Goal: Transaction & Acquisition: Subscribe to service/newsletter

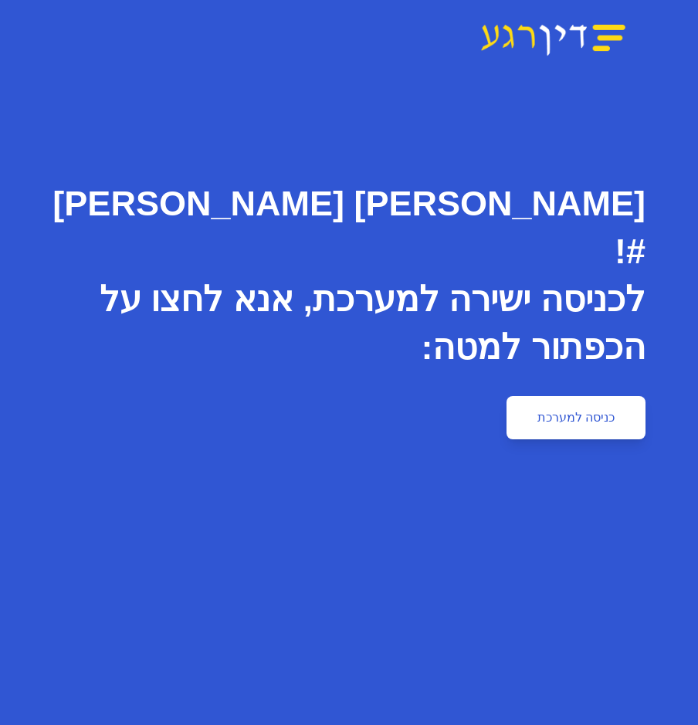
click at [563, 396] on link "כניסה למערכת" at bounding box center [575, 417] width 139 height 43
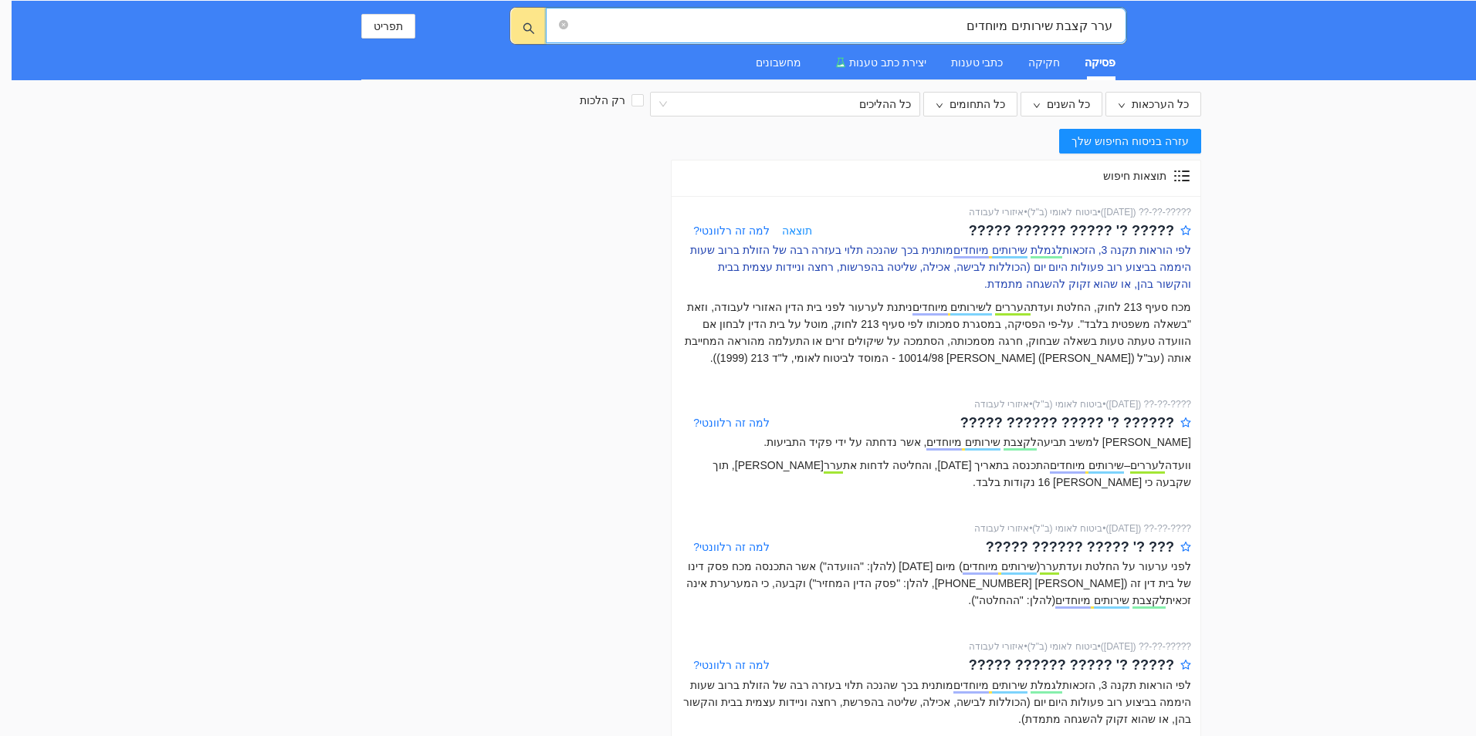
type input "ערר קצבת שירותים מיוחדים"
click at [709, 243] on p "לפי הוראות תקנה 3, הזכאות לגמלת שירותים מיוחדים מותנית בכך שהנכה תלוי בעזרה רבה…" at bounding box center [936, 267] width 510 height 51
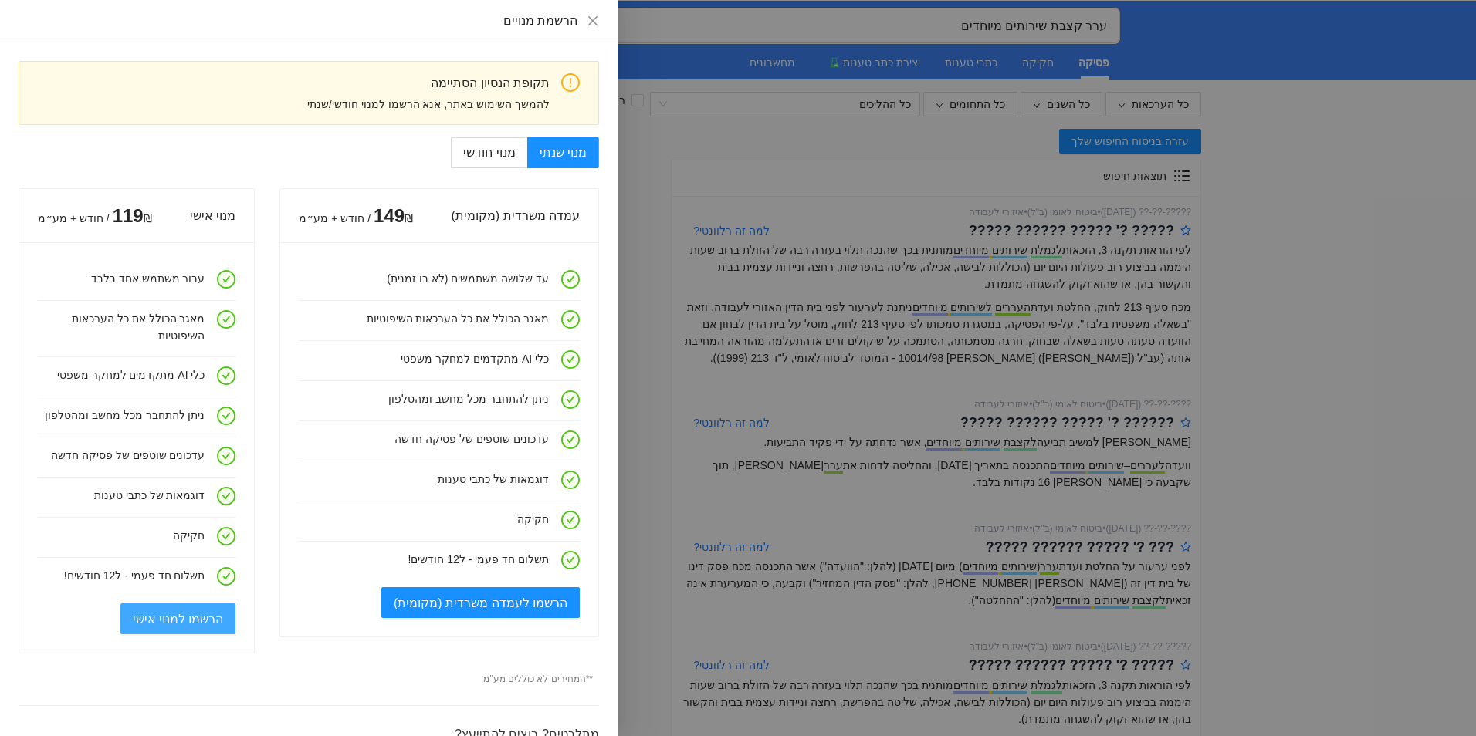
click at [207, 614] on span "הרשמו למנוי אישי" at bounding box center [178, 619] width 91 height 19
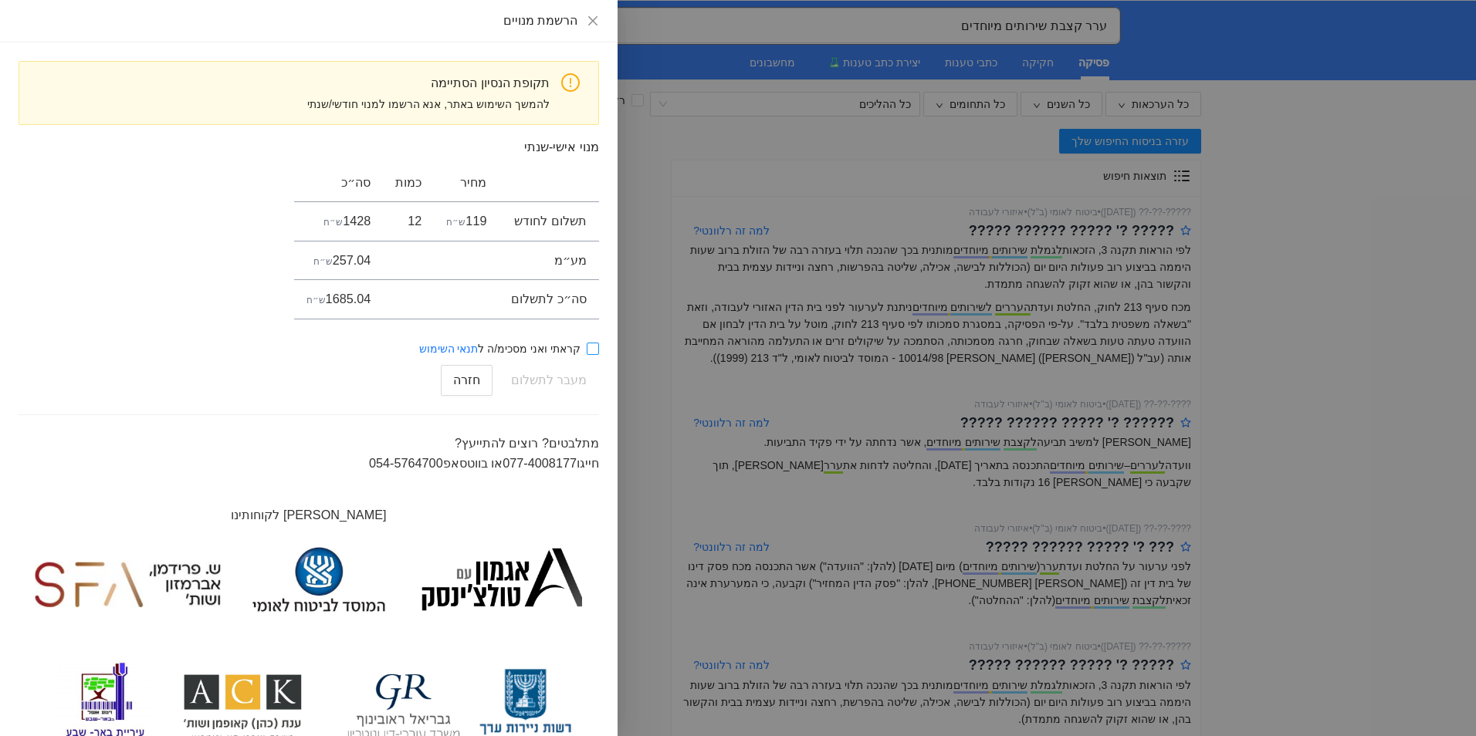
click at [583, 347] on span "קראתי ואני מסכימ/ה ל תנאי השימוש" at bounding box center [500, 348] width 174 height 17
click at [587, 347] on input "קראתי ואני מסכימ/ה ל תנאי השימוש" at bounding box center [593, 349] width 12 height 12
checkbox input "true"
click at [560, 375] on span "מעבר לתשלום" at bounding box center [549, 380] width 76 height 29
click at [463, 381] on span "חזרה" at bounding box center [466, 380] width 27 height 19
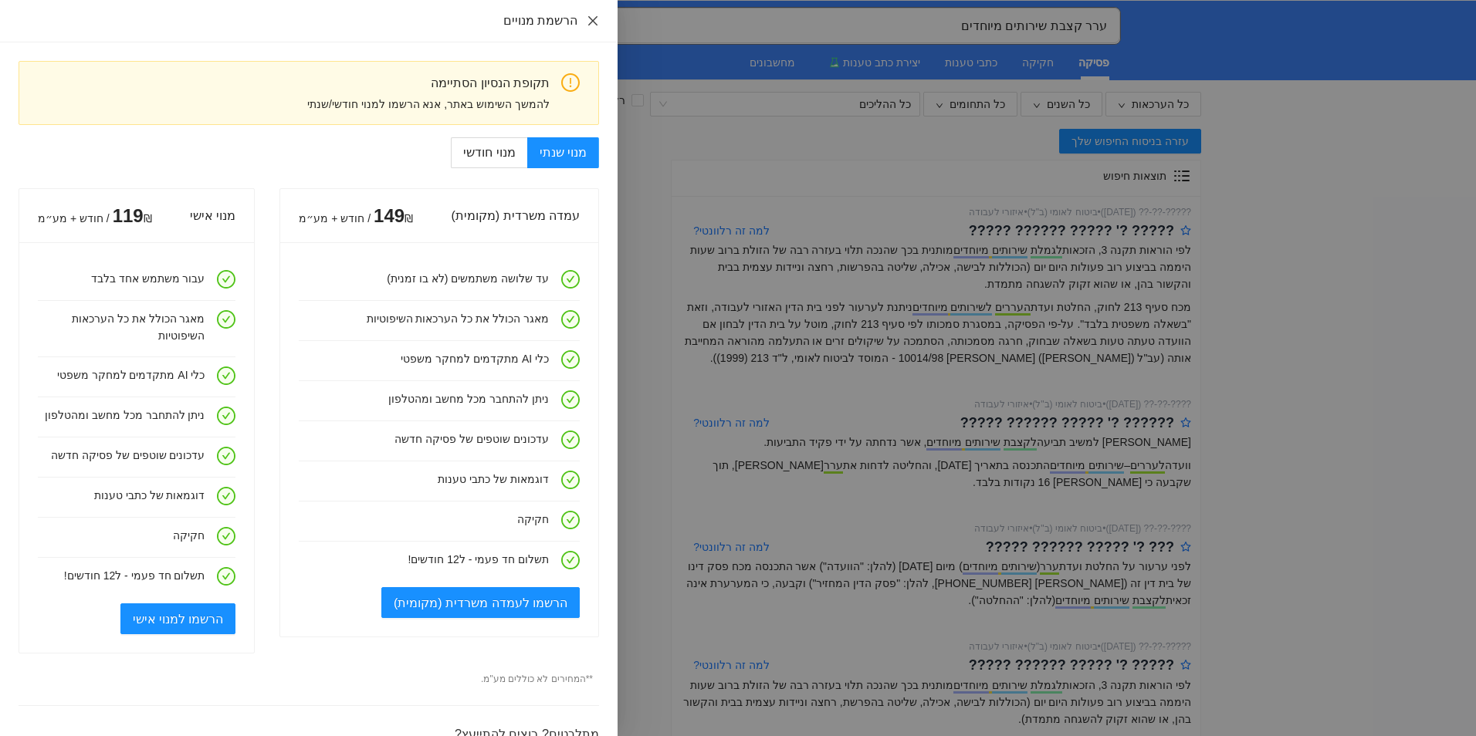
click at [592, 21] on icon "close" at bounding box center [592, 19] width 9 height 9
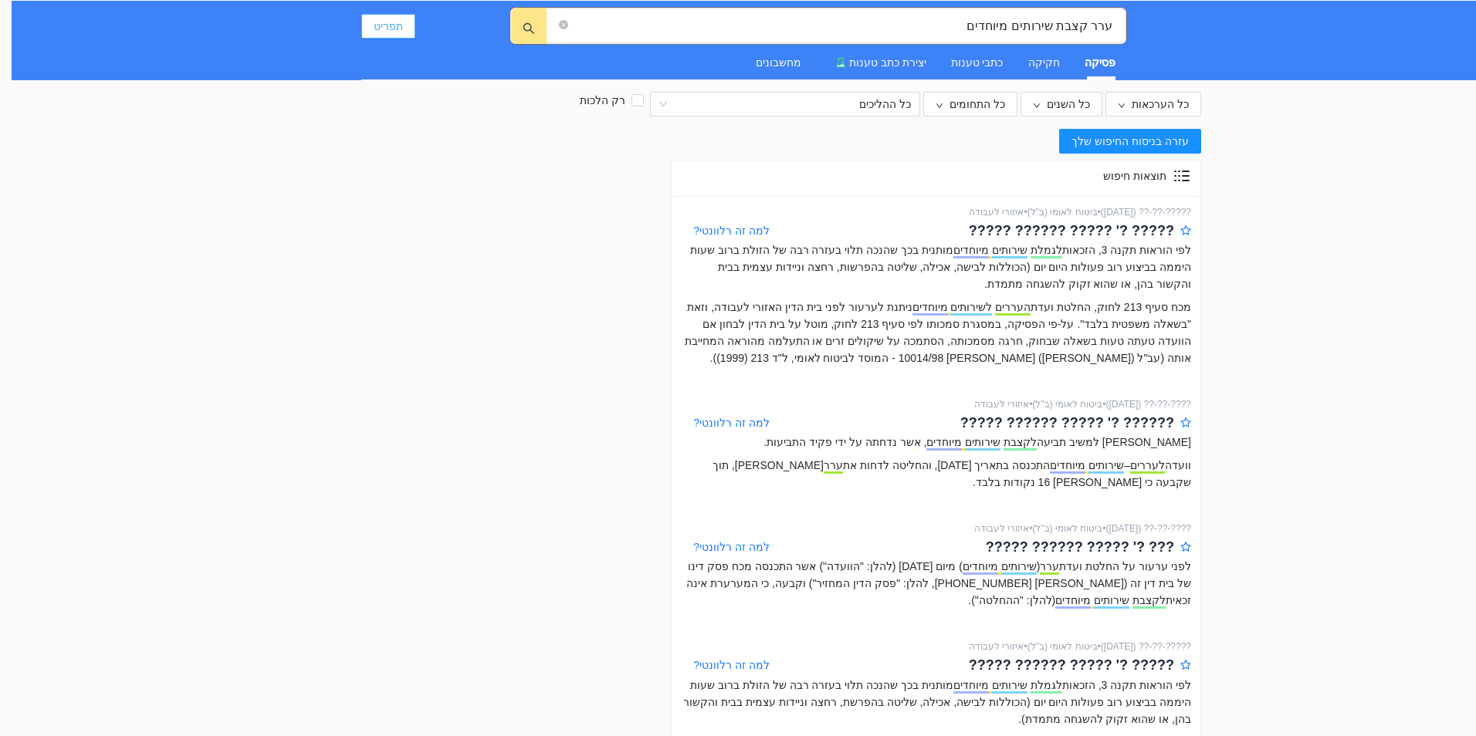
click at [387, 23] on span "תפריט" at bounding box center [388, 26] width 29 height 17
click at [404, 167] on span "התנתקות" at bounding box center [434, 166] width 129 height 17
